Goal: Check status: Check status

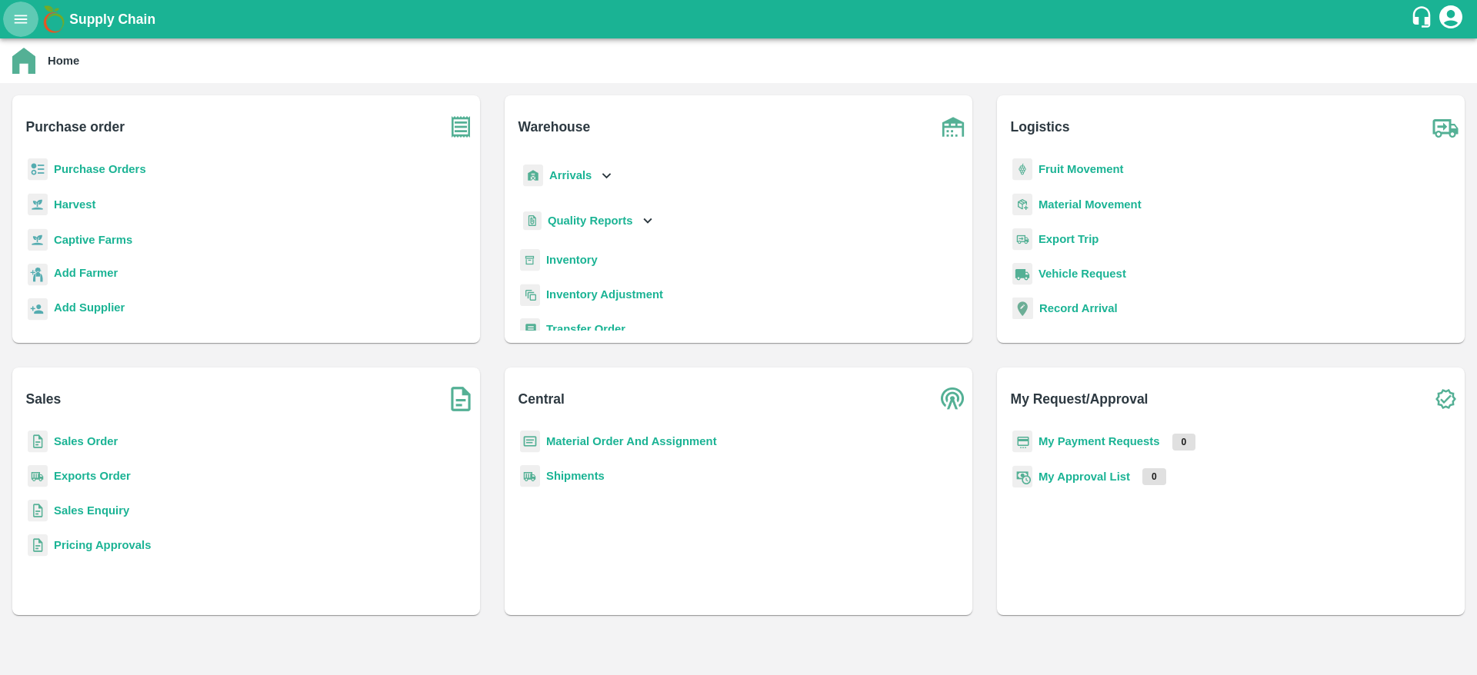
click at [9, 18] on button "open drawer" at bounding box center [20, 19] width 35 height 35
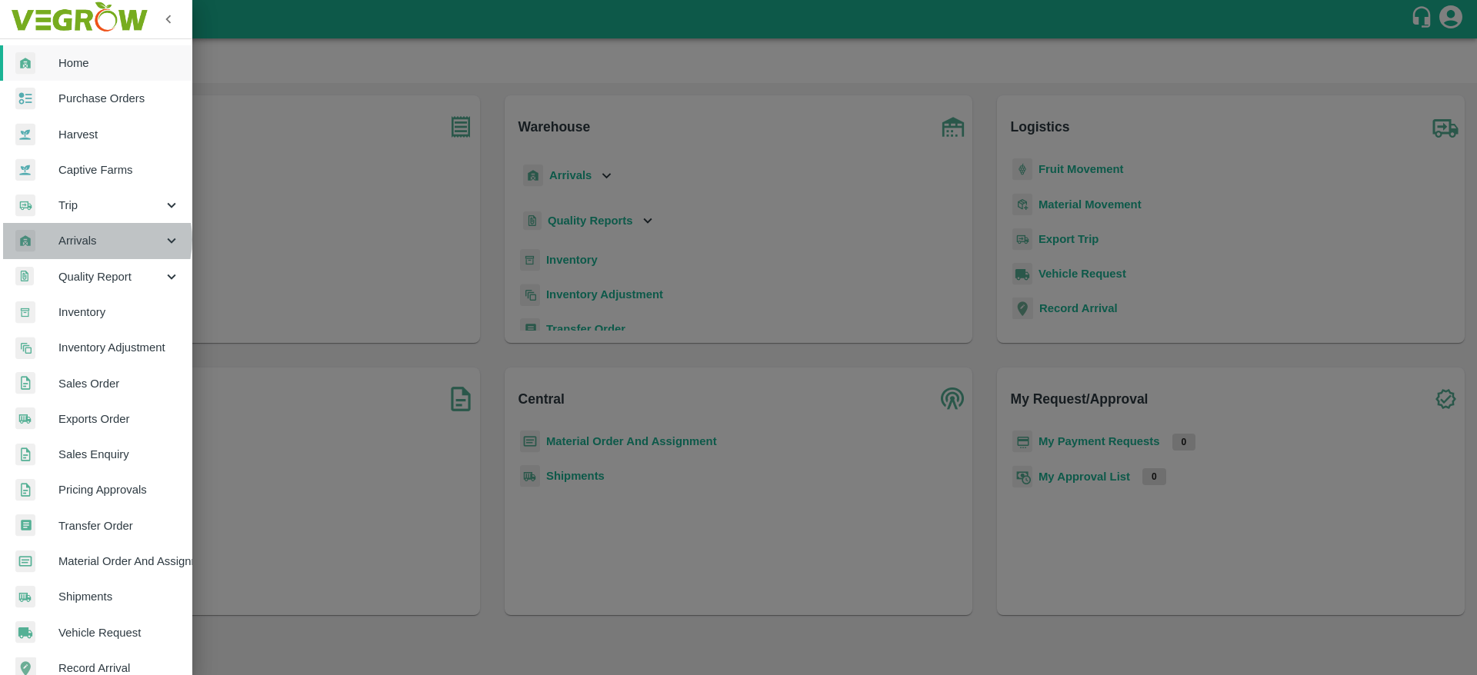
click at [93, 239] on span "Arrivals" at bounding box center [110, 240] width 105 height 17
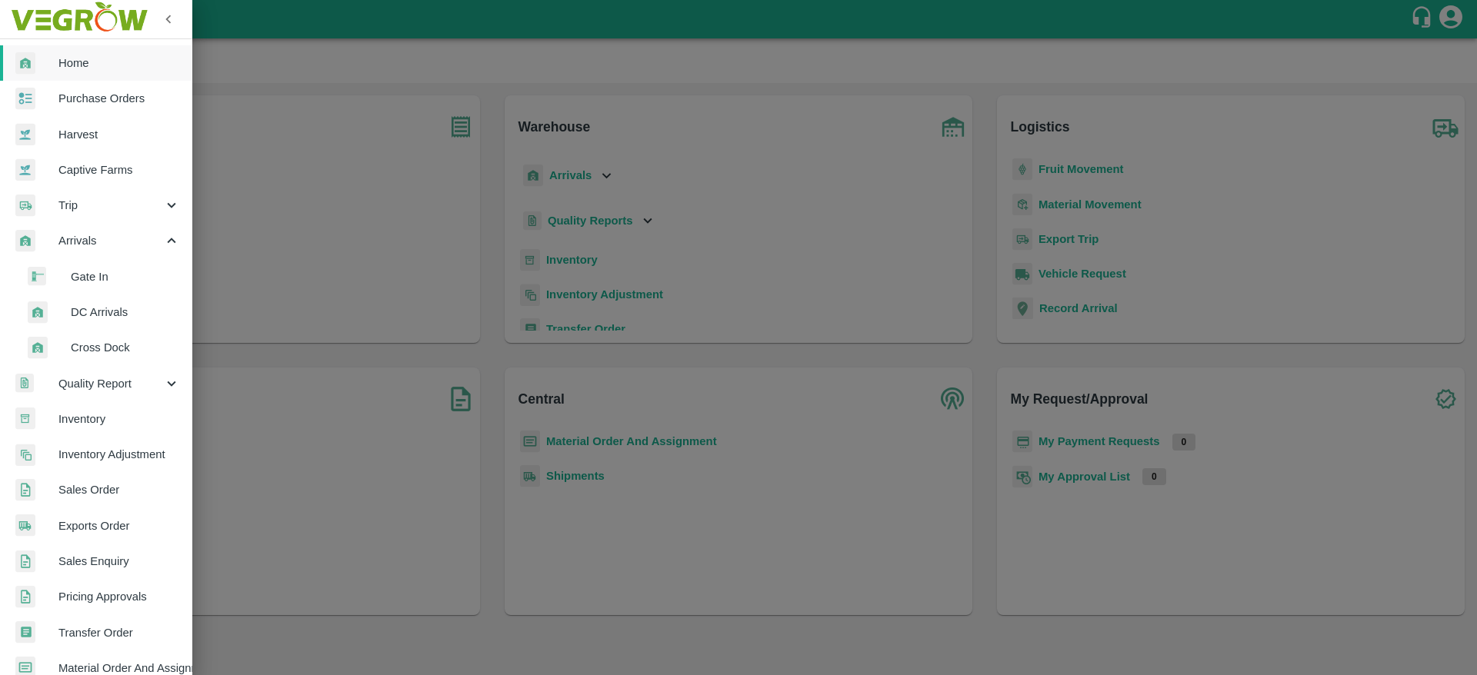
click at [103, 308] on span "DC Arrivals" at bounding box center [125, 312] width 109 height 17
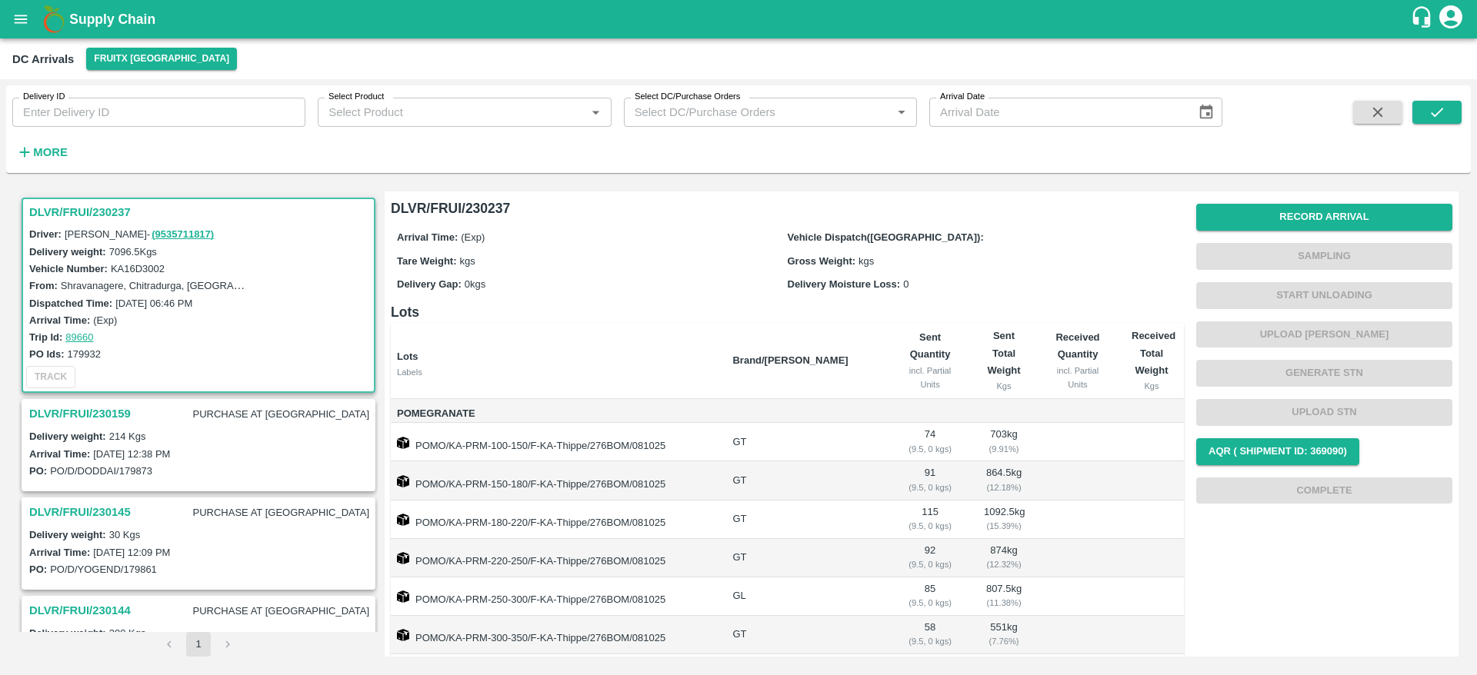
click at [75, 218] on h3 "DLVR/FRUI/230237" at bounding box center [200, 212] width 343 height 20
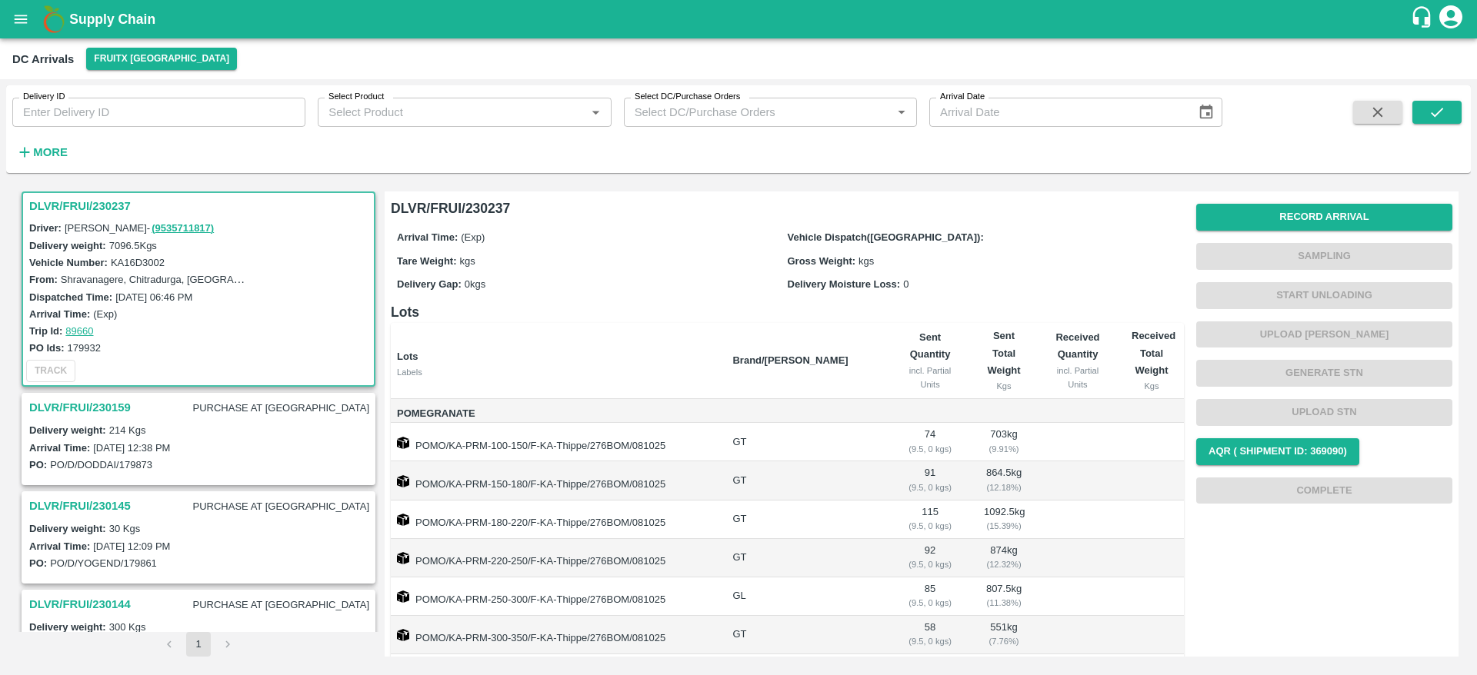
click at [55, 202] on h3 "DLVR/FRUI/230237" at bounding box center [200, 206] width 343 height 20
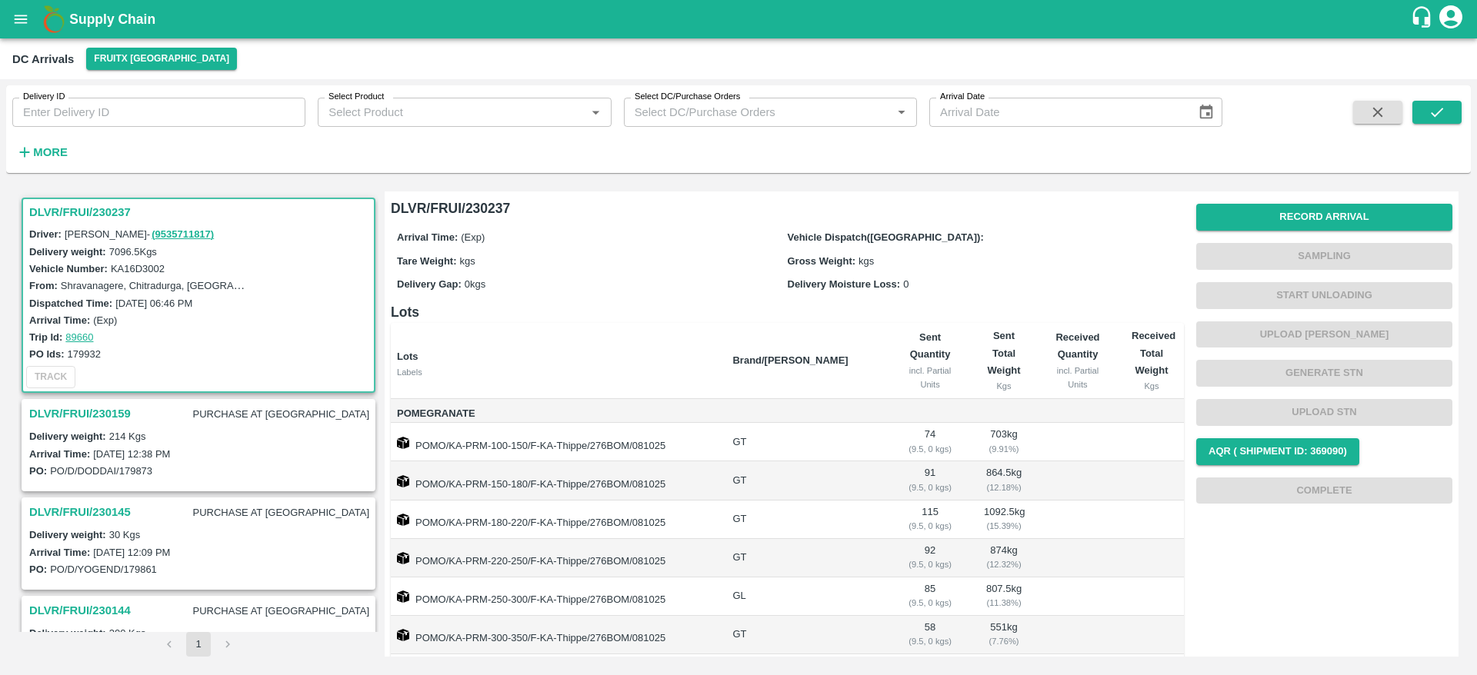
click at [67, 202] on h3 "DLVR/FRUI/230237" at bounding box center [200, 212] width 343 height 20
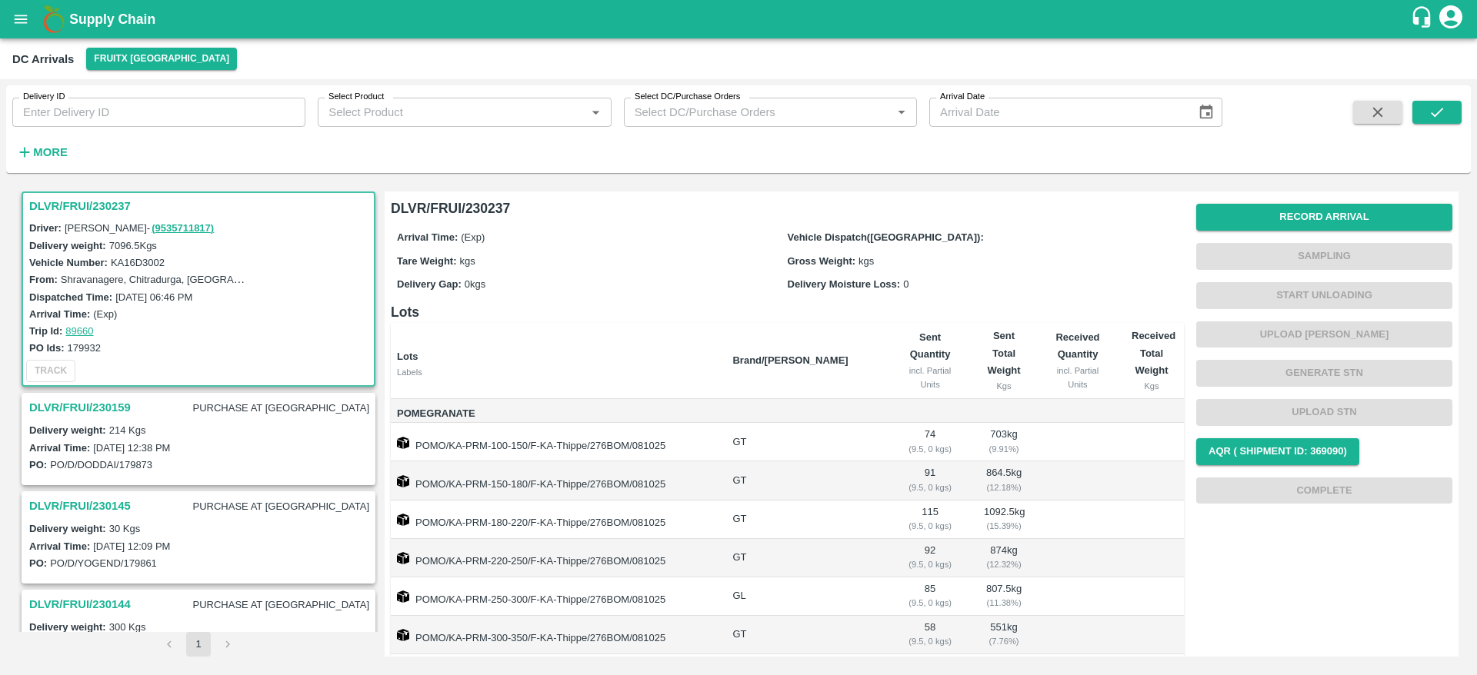
click at [87, 205] on h3 "DLVR/FRUI/230237" at bounding box center [200, 206] width 343 height 20
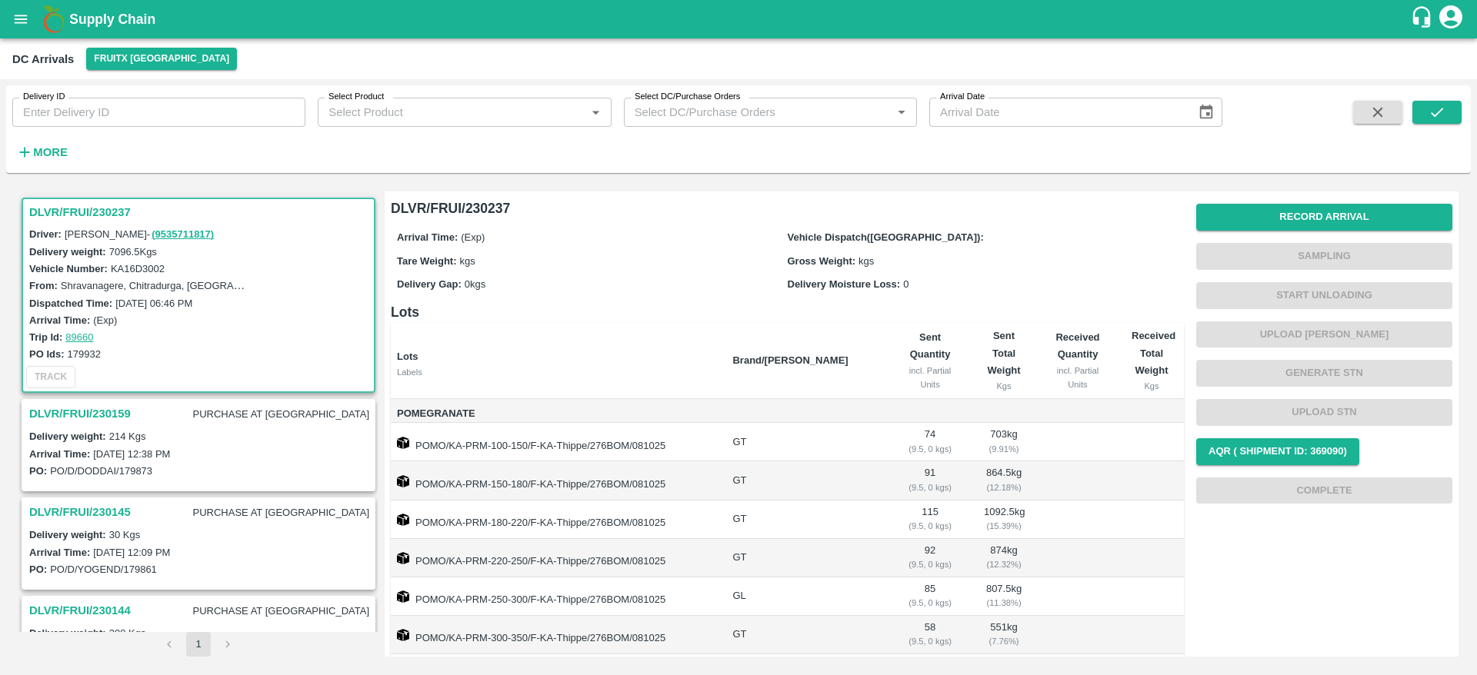
click at [108, 208] on h3 "DLVR/FRUI/230237" at bounding box center [200, 212] width 343 height 20
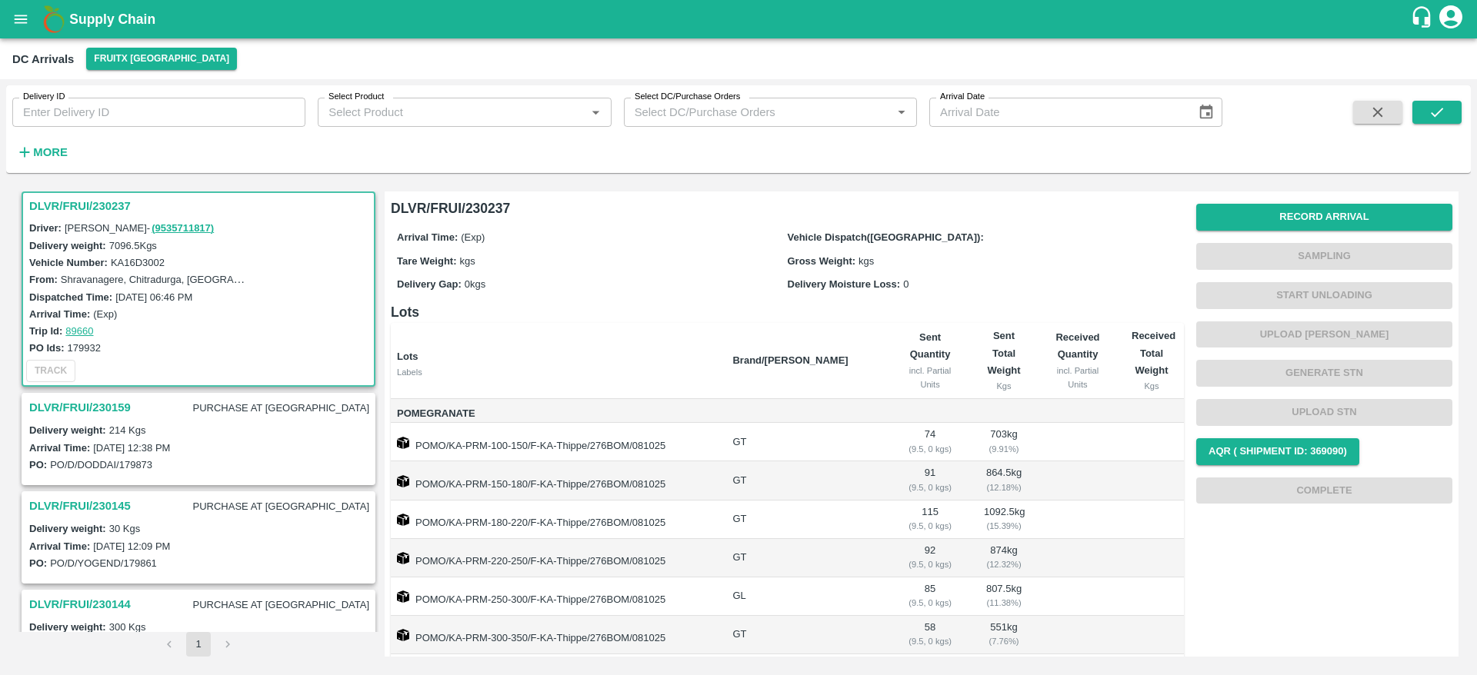
click at [72, 198] on h3 "DLVR/FRUI/230237" at bounding box center [200, 206] width 343 height 20
